Goal: Transaction & Acquisition: Purchase product/service

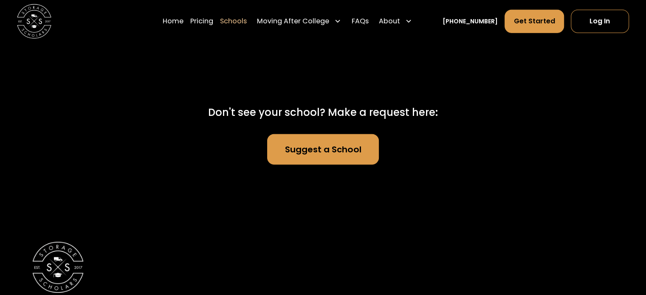
scroll to position [5430, 0]
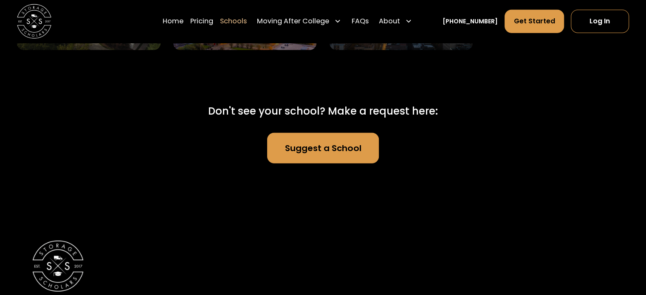
click at [298, 141] on link "Suggest a School" at bounding box center [323, 148] width 112 height 31
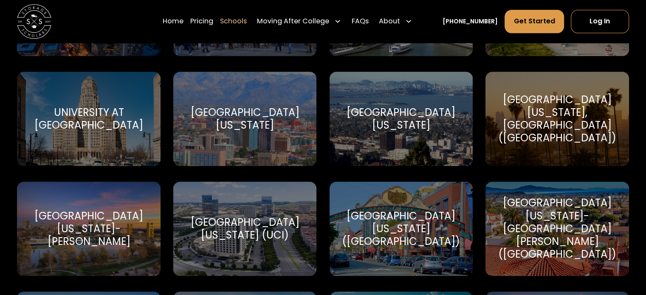
scroll to position [3884, 0]
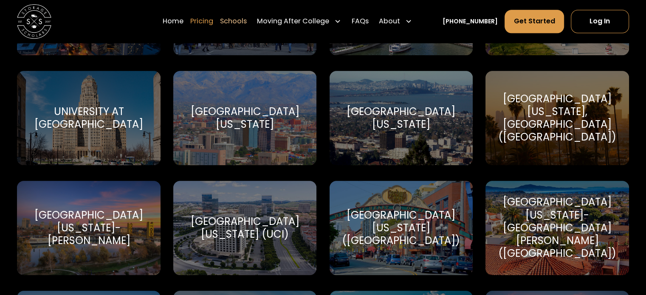
click at [213, 22] on link "Pricing" at bounding box center [201, 21] width 23 height 24
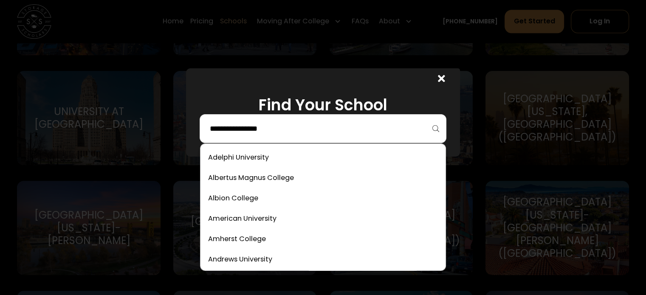
drag, startPoint x: 213, startPoint y: 128, endPoint x: 186, endPoint y: 100, distance: 39.7
click at [186, 100] on div at bounding box center [323, 147] width 646 height 295
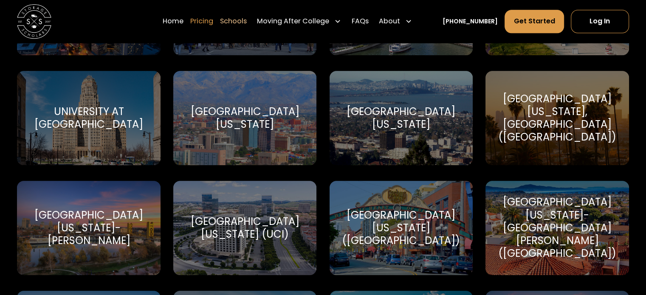
click at [204, 20] on link "Pricing" at bounding box center [201, 21] width 23 height 24
click at [213, 21] on link "Pricing" at bounding box center [201, 21] width 23 height 24
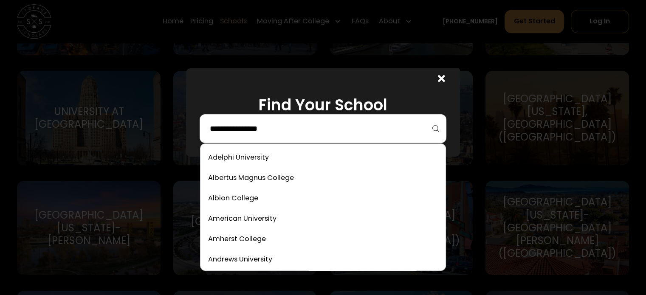
click at [238, 123] on input "search" at bounding box center [323, 129] width 229 height 14
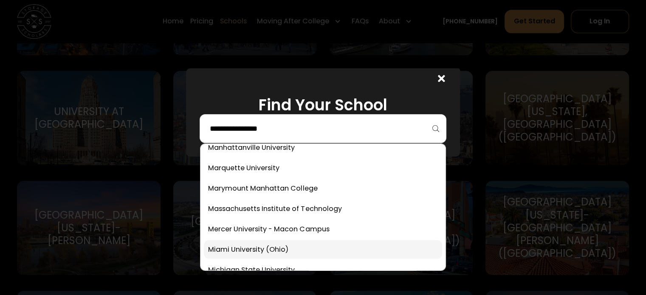
scroll to position [2029, 0]
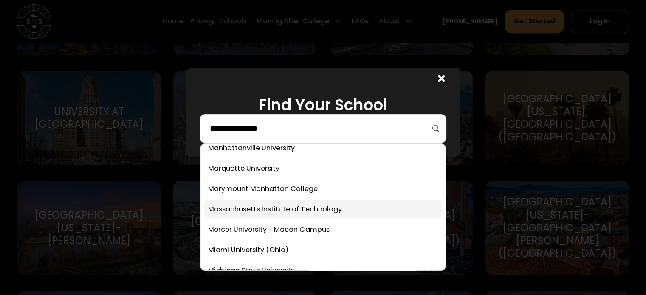
click at [336, 210] on link at bounding box center [323, 209] width 238 height 19
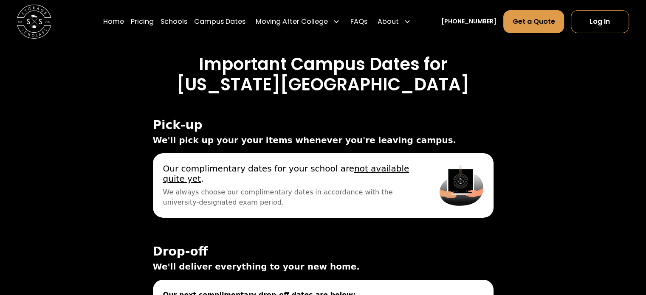
scroll to position [2842, 0]
